Goal: Task Accomplishment & Management: Use online tool/utility

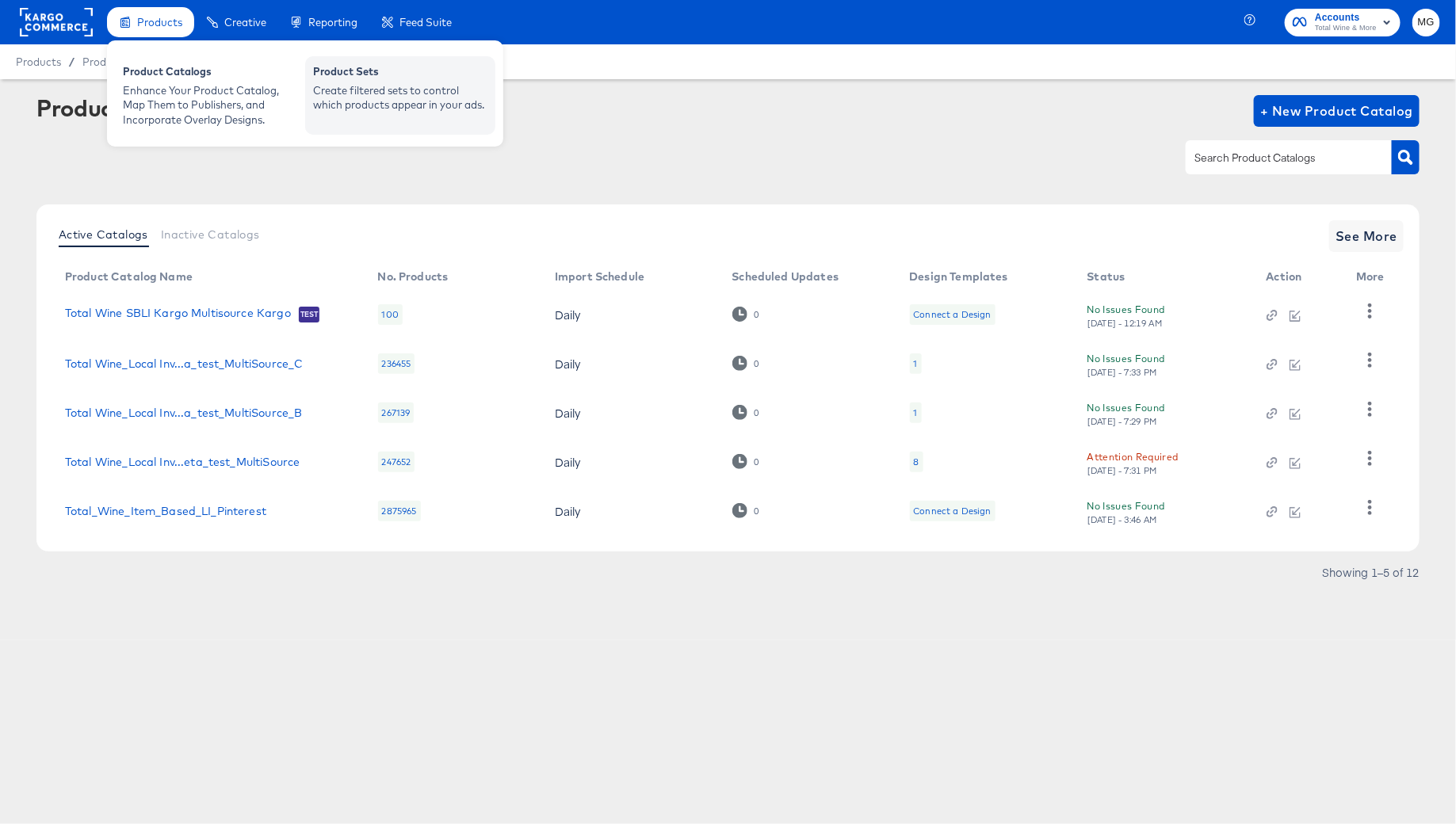
click at [440, 81] on div "Product Sets" at bounding box center [400, 73] width 175 height 19
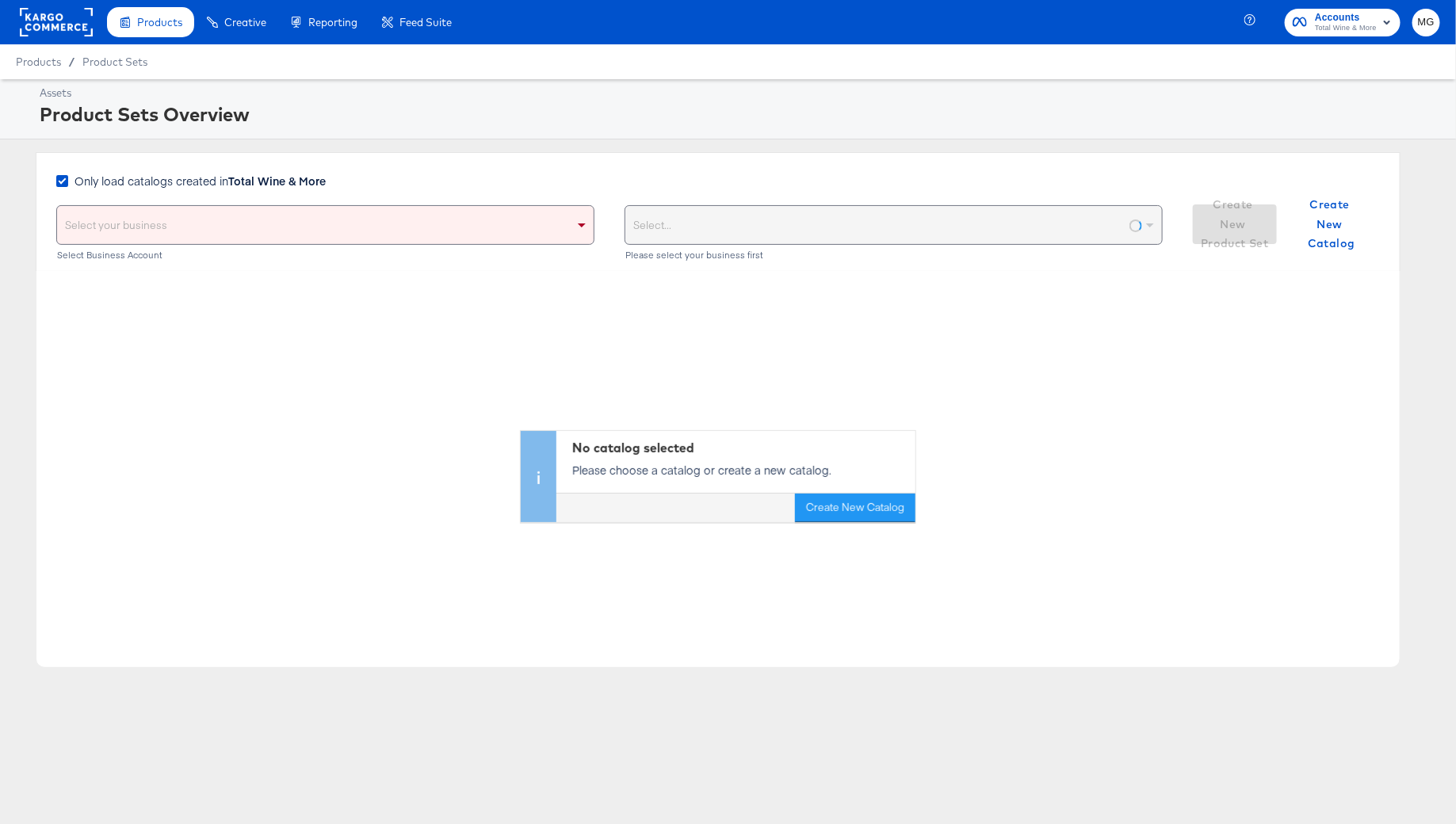
click at [207, 225] on div "Select your business" at bounding box center [325, 224] width 536 height 38
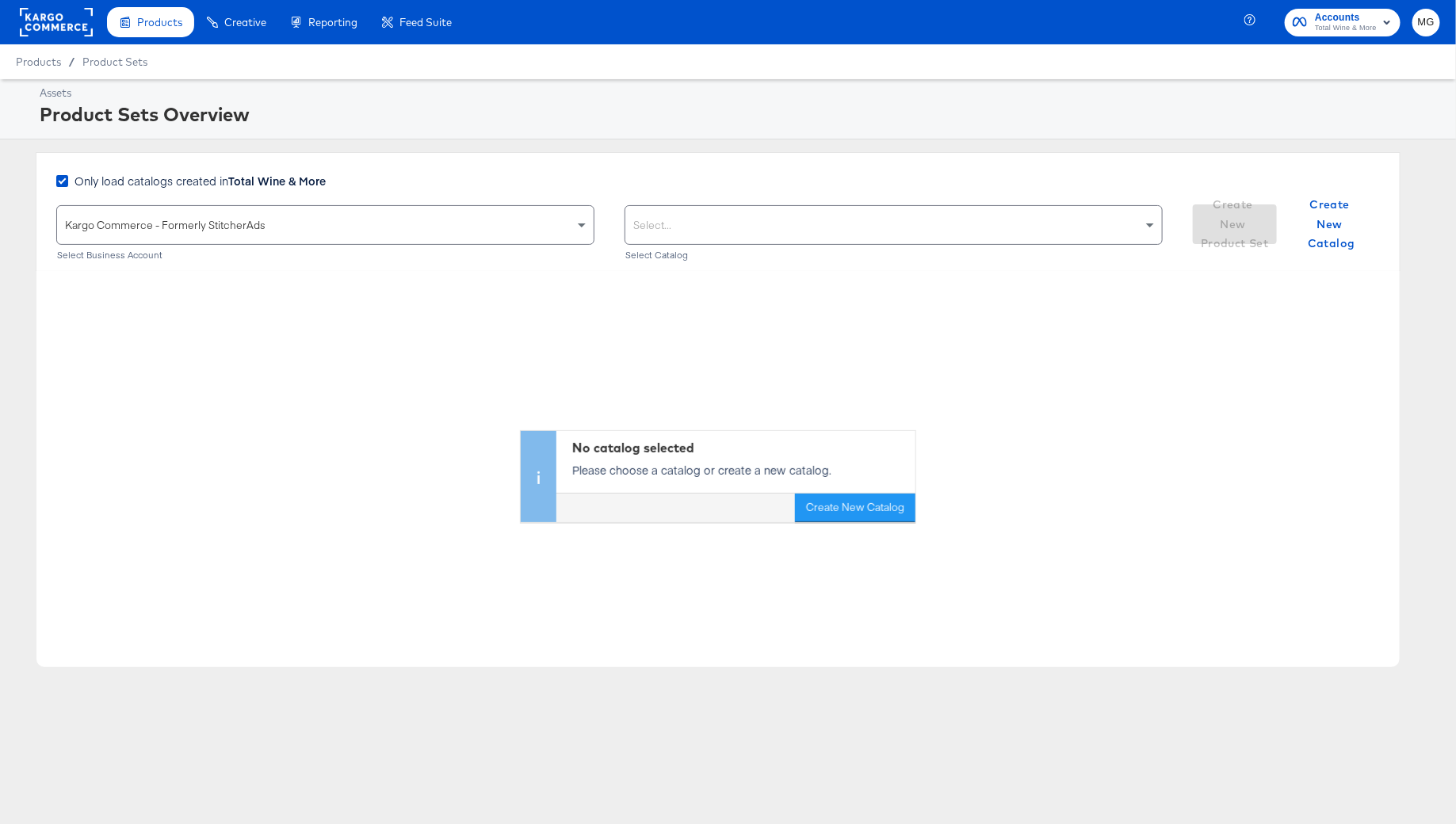
click at [746, 214] on div "Select..." at bounding box center [893, 224] width 536 height 38
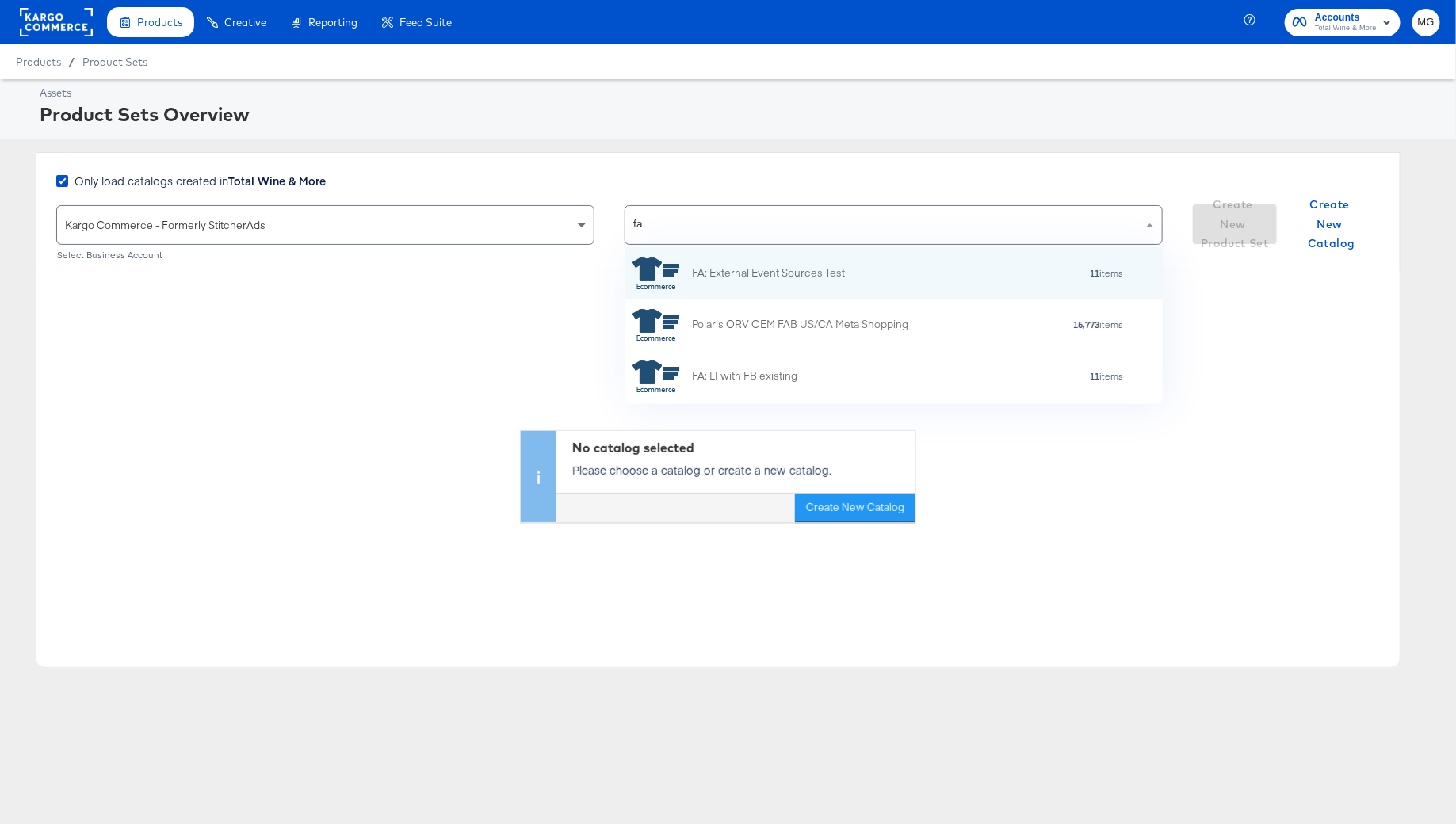
type input "f"
type input "r"
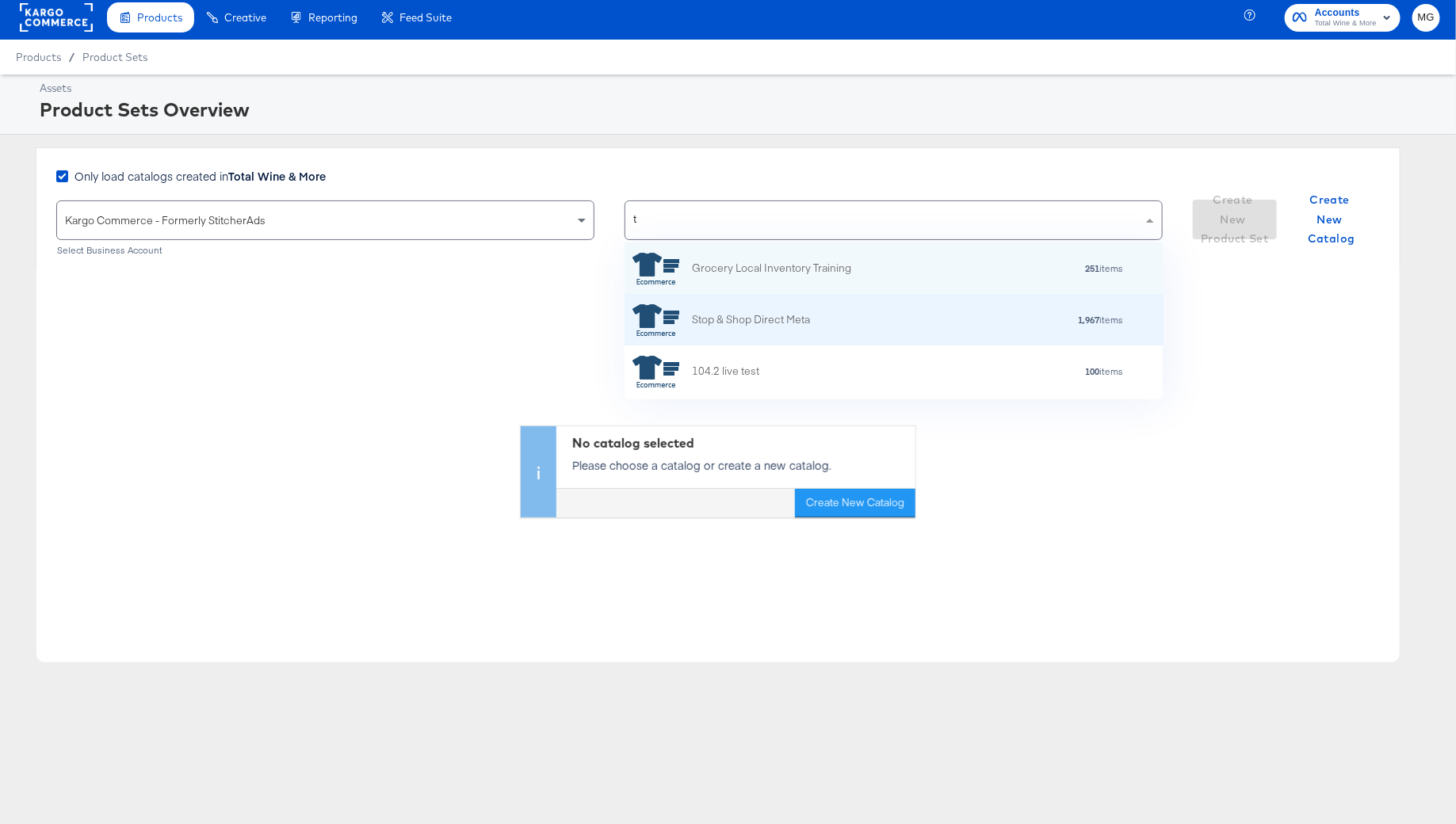
type input "tw"
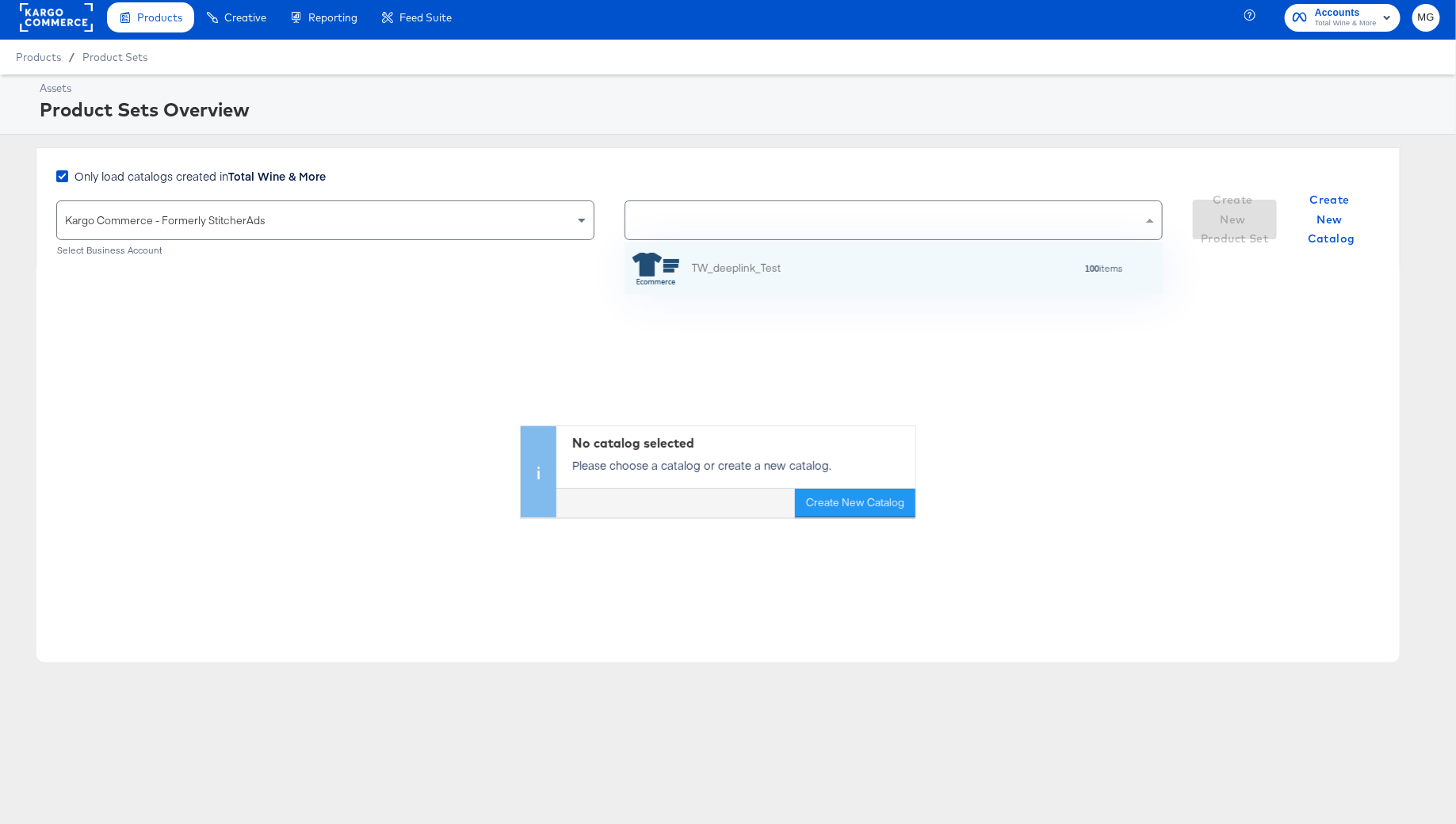
click at [544, 317] on div "No catalog selected Please choose a catalog or create a new catalog. Create New…" at bounding box center [718, 391] width 1363 height 251
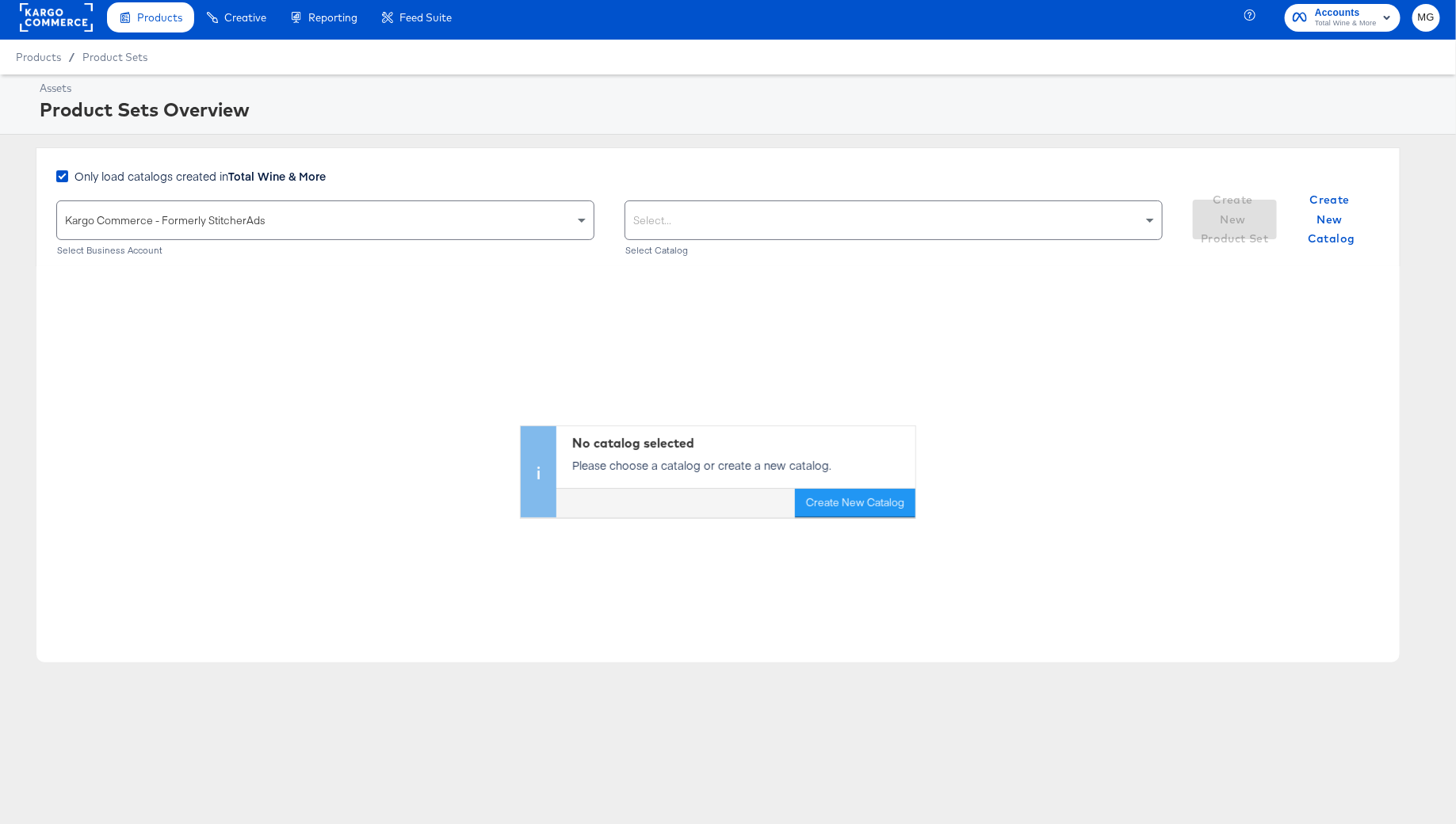
click at [185, 222] on span "Kargo Commerce - Formerly StitcherAds" at bounding box center [164, 220] width 201 height 14
click at [62, 170] on icon at bounding box center [62, 176] width 12 height 12
click at [0, 0] on input "Only load catalogs created in Total Wine & More" at bounding box center [0, 0] width 0 height 0
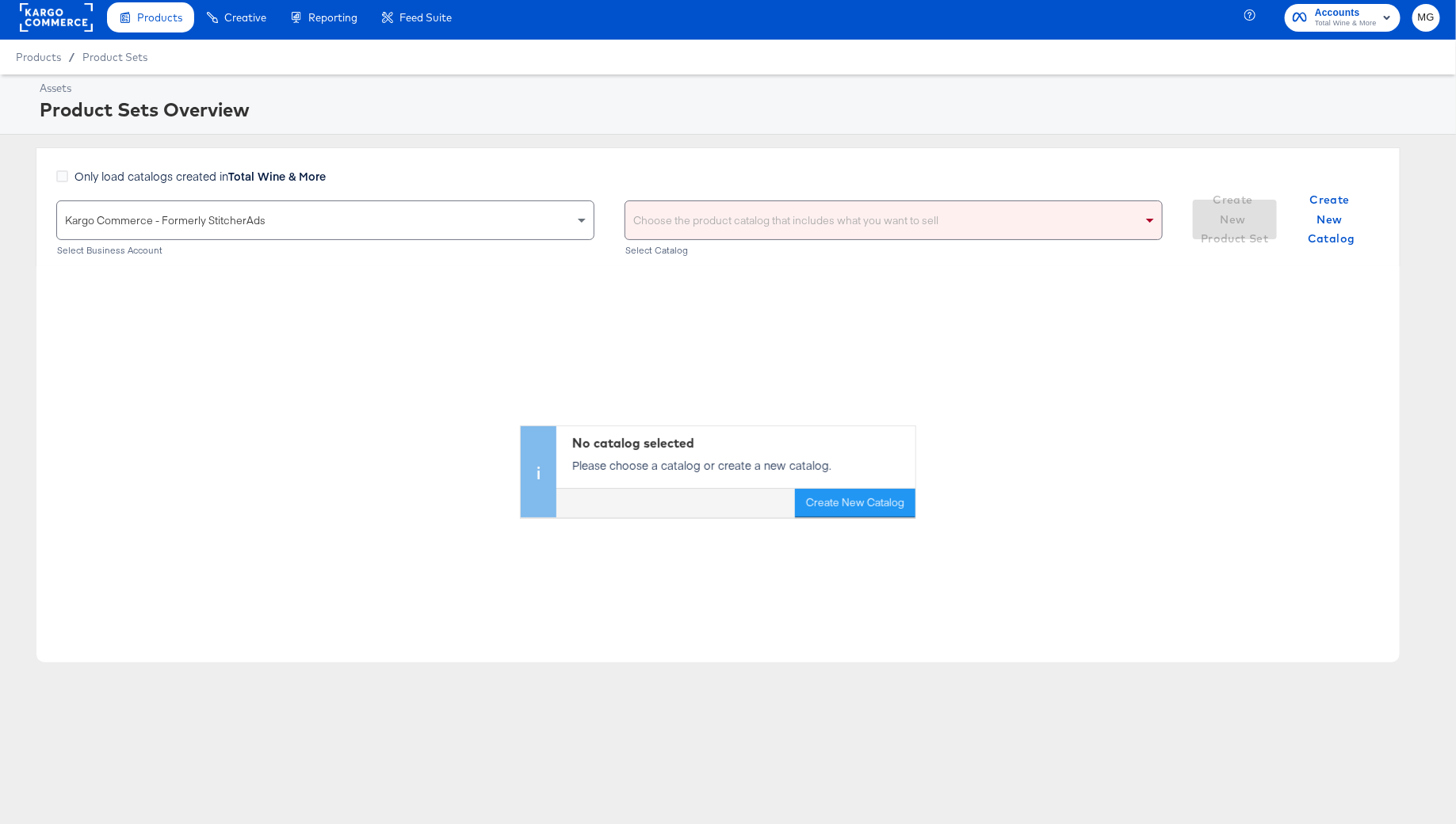
click at [654, 220] on div "Choose the product catalog that includes what you want to sell" at bounding box center [893, 220] width 536 height 38
type input "r"
type input "t"
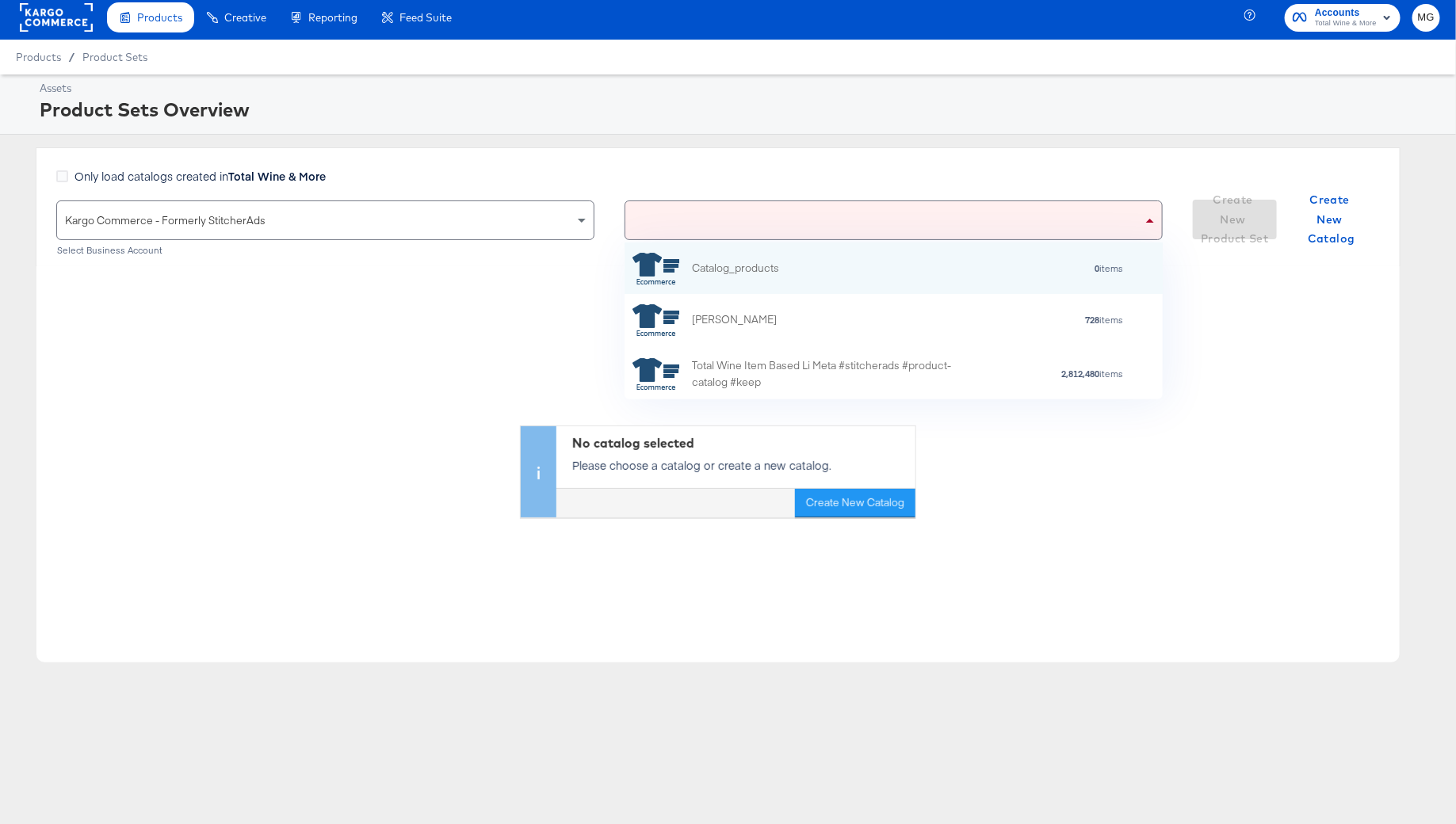
scroll to position [157, 539]
type input "tot"
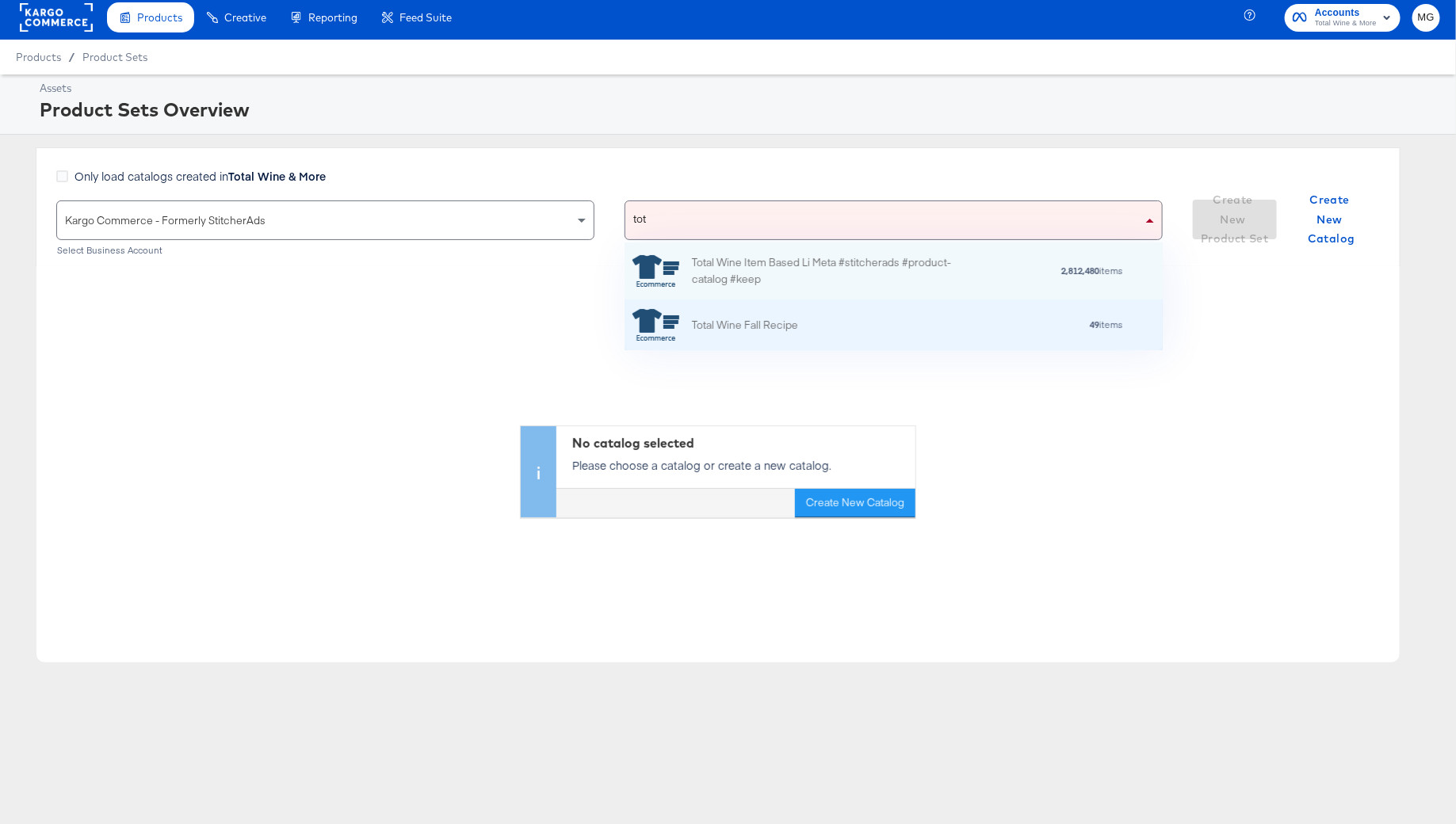
click at [809, 325] on div "49 items" at bounding box center [961, 325] width 326 height 11
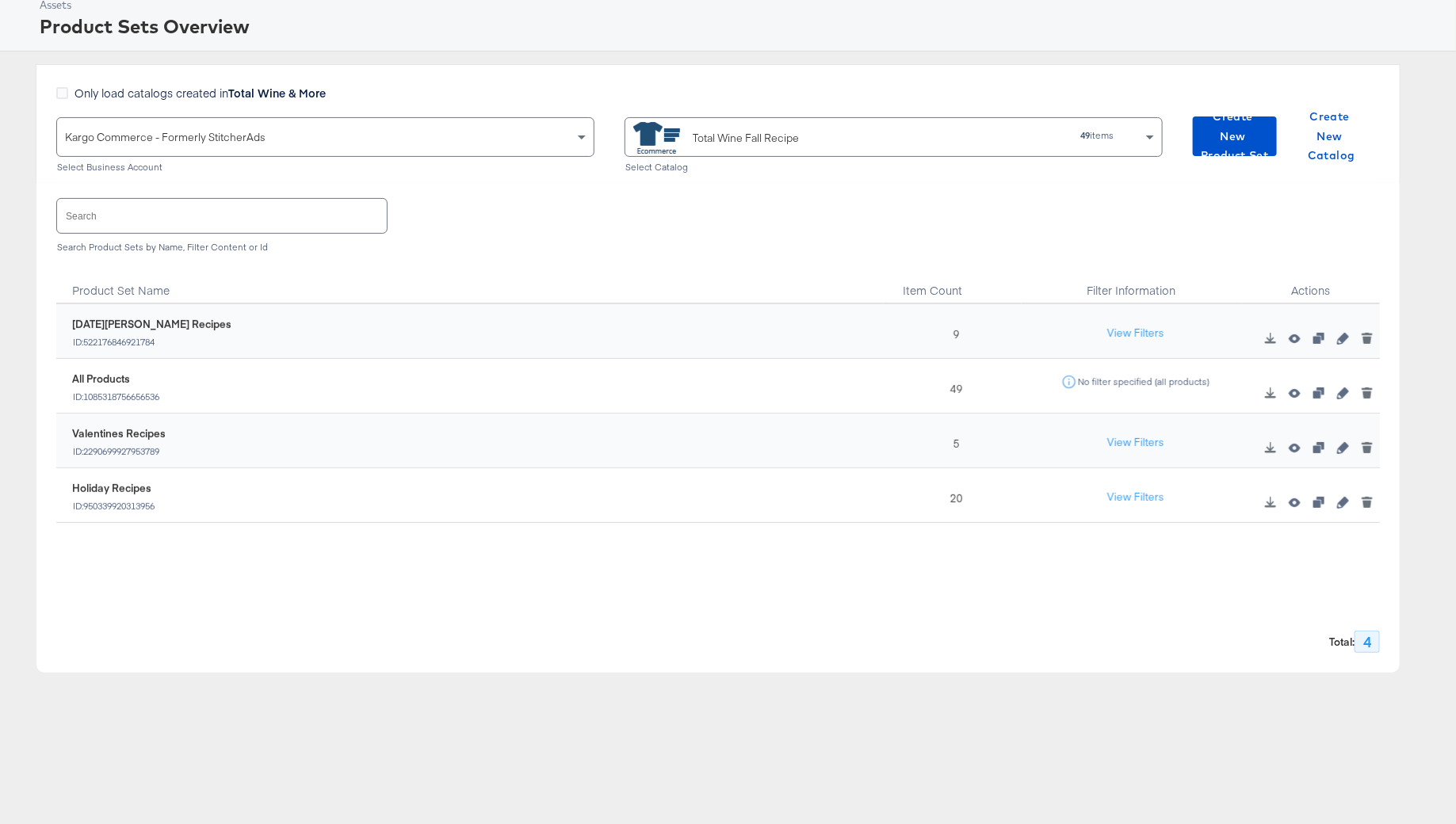
scroll to position [97, 0]
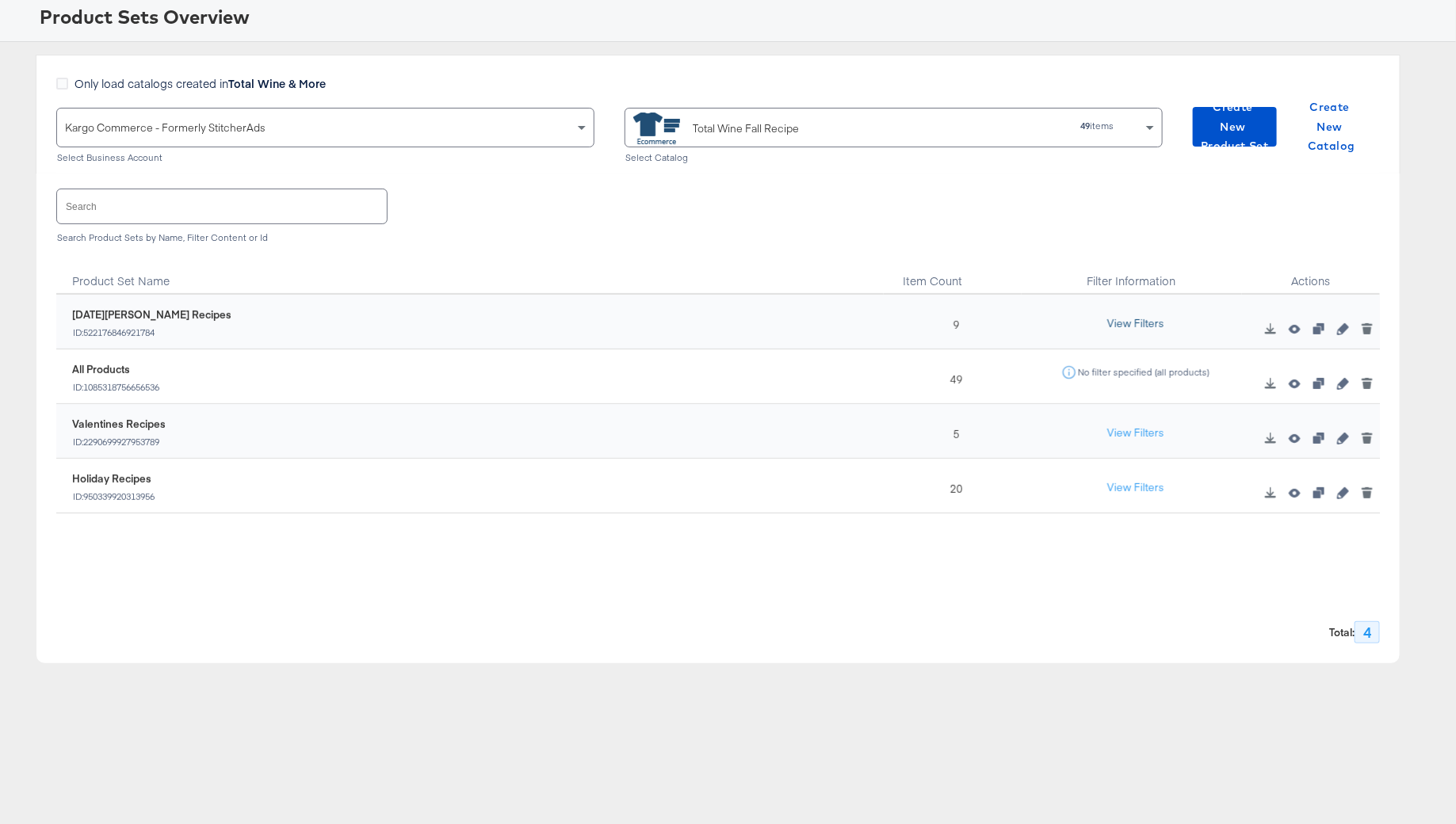
click at [1140, 321] on button "View Filters" at bounding box center [1135, 324] width 79 height 29
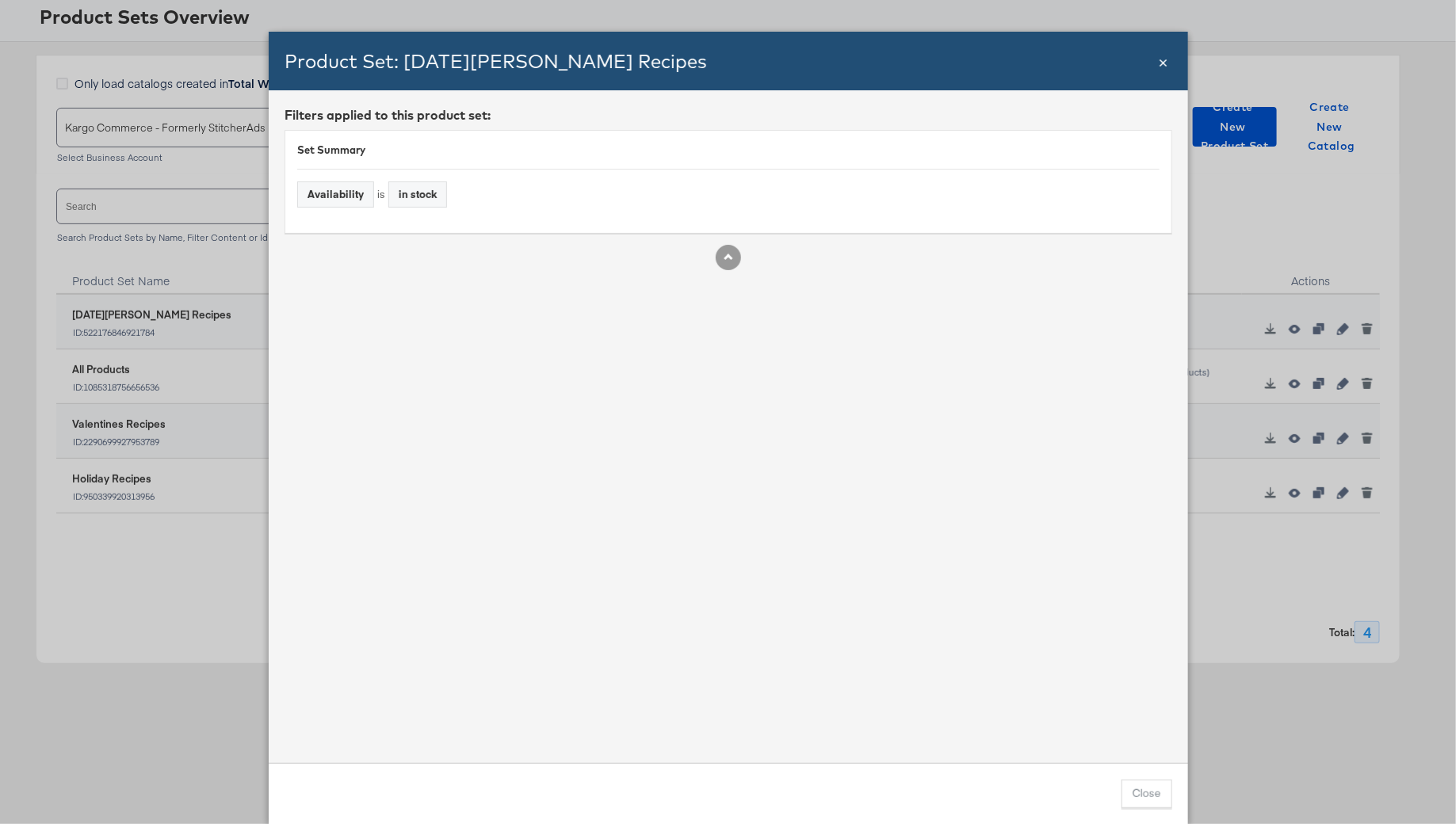
click at [1159, 63] on span "×" at bounding box center [1162, 60] width 9 height 21
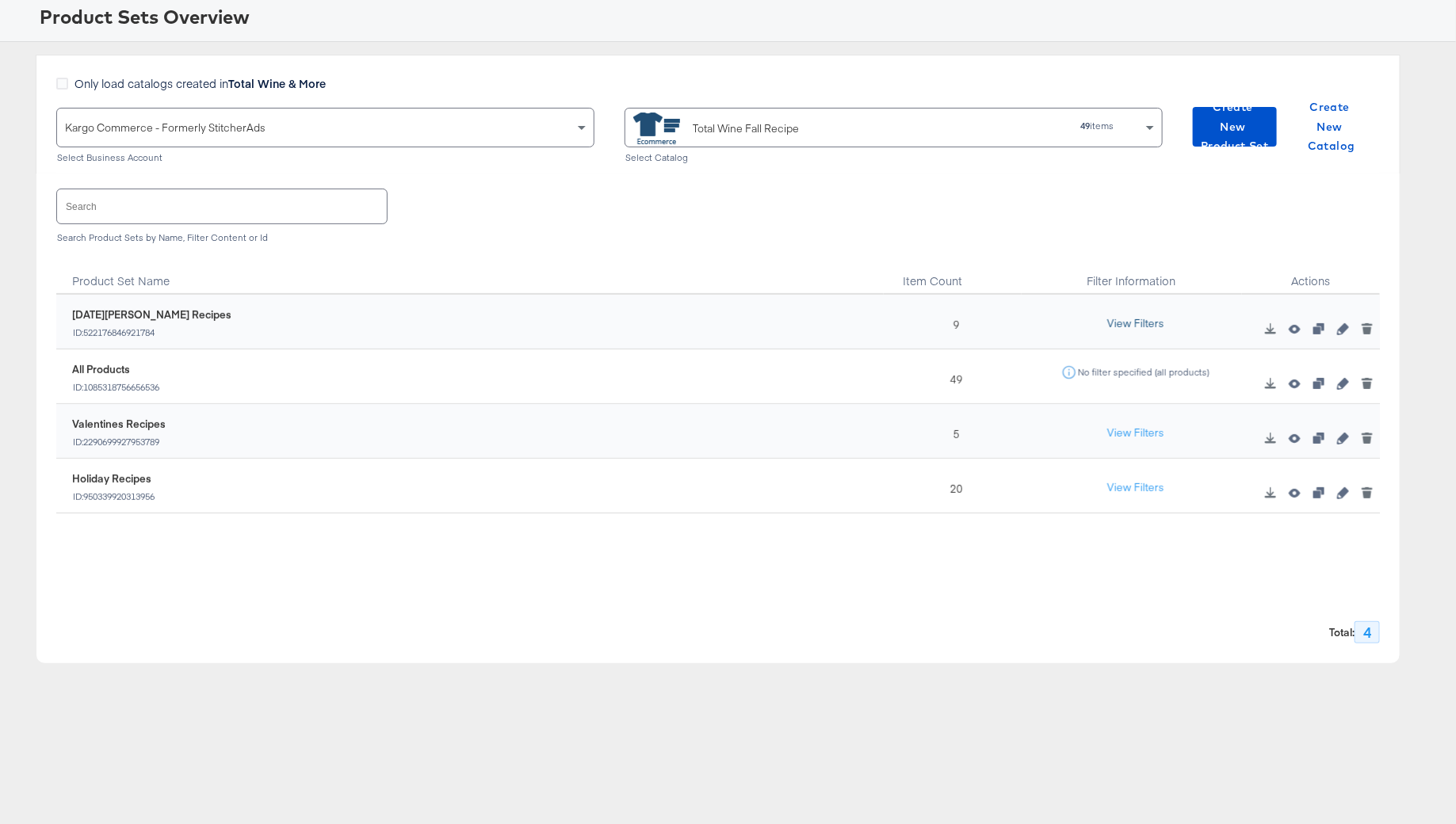
scroll to position [0, 0]
